Goal: Task Accomplishment & Management: Manage account settings

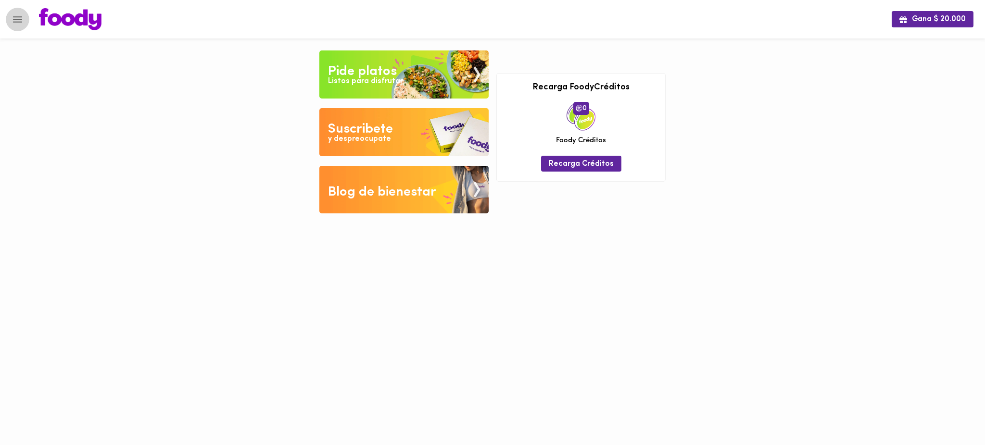
click at [14, 20] on icon "Menu" at bounding box center [18, 19] width 12 height 12
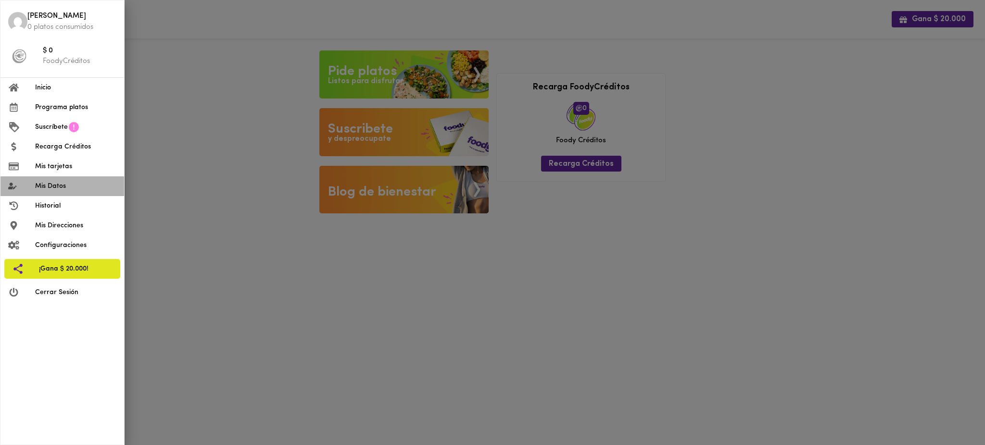
click at [71, 187] on span "Mis Datos" at bounding box center [75, 186] width 81 height 10
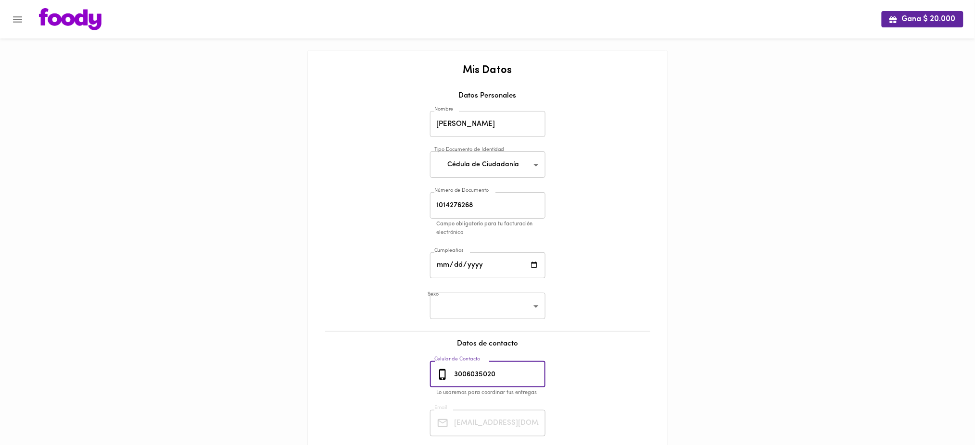
drag, startPoint x: 511, startPoint y: 378, endPoint x: 448, endPoint y: 373, distance: 63.2
click at [448, 373] on div "[PHONE_NUMBER] Celular de Contacto" at bounding box center [487, 375] width 115 height 26
click at [21, 20] on icon "Menu" at bounding box center [18, 19] width 12 height 12
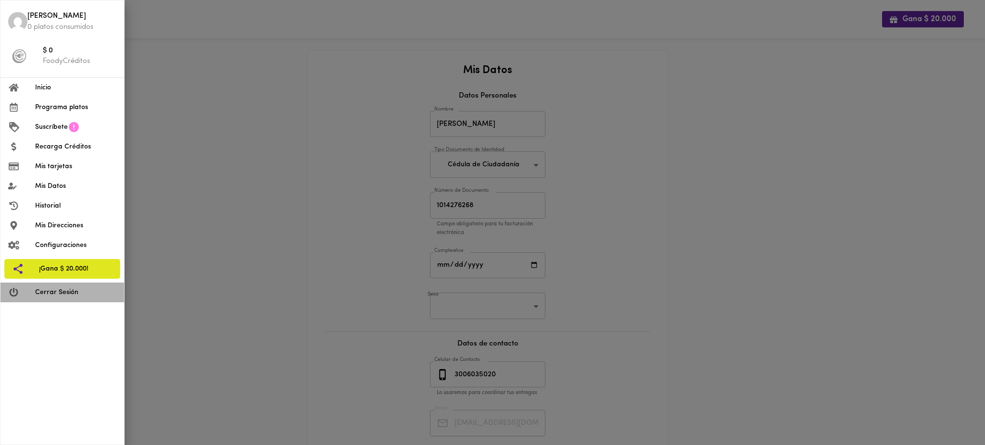
click at [73, 295] on span "Cerrar Sesión" at bounding box center [75, 293] width 81 height 10
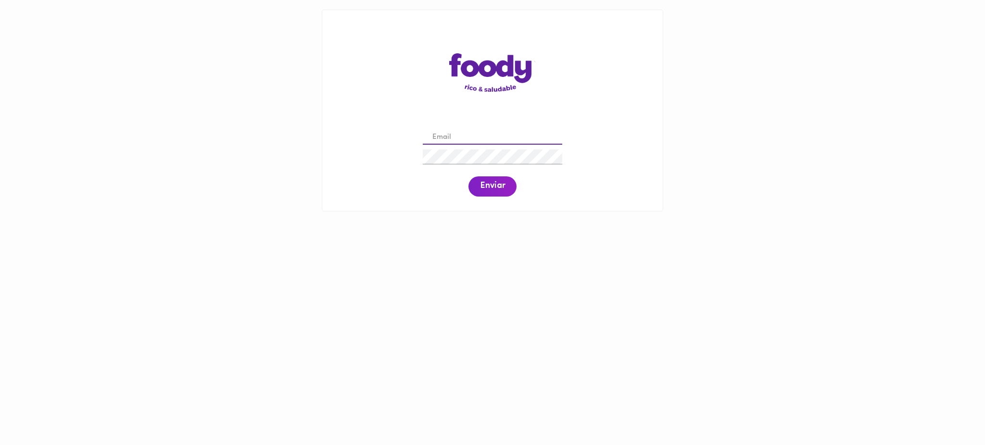
click at [499, 140] on input "email" at bounding box center [493, 137] width 140 height 15
paste input "[EMAIL_ADDRESS][DOMAIN_NAME]"
click at [485, 188] on span "Enviar" at bounding box center [492, 186] width 25 height 11
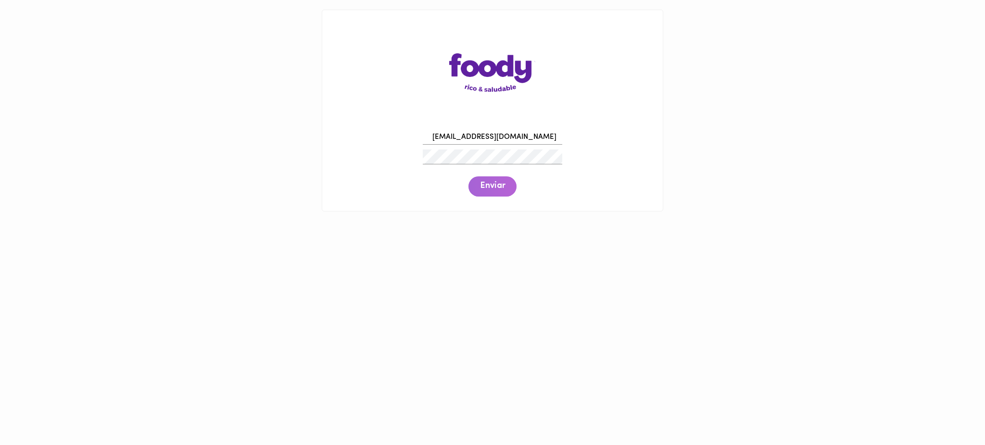
click at [485, 188] on span "Enviar" at bounding box center [492, 186] width 25 height 11
click at [383, 170] on div "crojas1110@gmail.com Enviar" at bounding box center [492, 163] width 321 height 74
click at [490, 191] on span "Enviar" at bounding box center [492, 186] width 25 height 11
drag, startPoint x: 514, startPoint y: 135, endPoint x: 406, endPoint y: 133, distance: 107.8
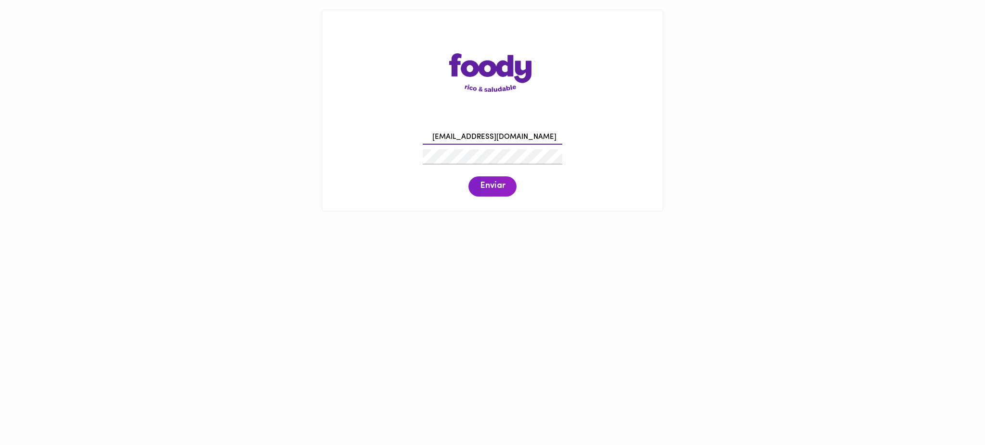
click at [406, 133] on div "crojas1110@gmail.com Enviar" at bounding box center [492, 163] width 321 height 74
paste input "analista.comercial@todoscomemos"
type input "analista.comercial@todoscomemos.com"
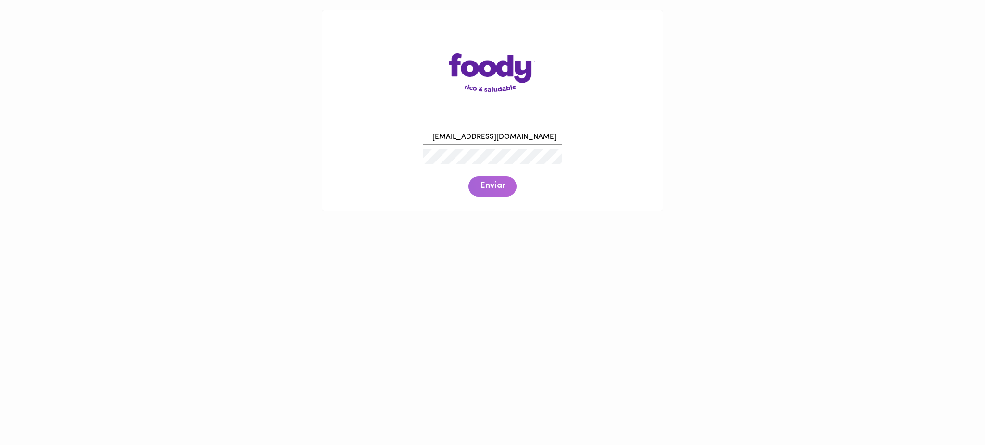
click at [497, 183] on span "Enviar" at bounding box center [492, 186] width 25 height 11
